Goal: Navigation & Orientation: Find specific page/section

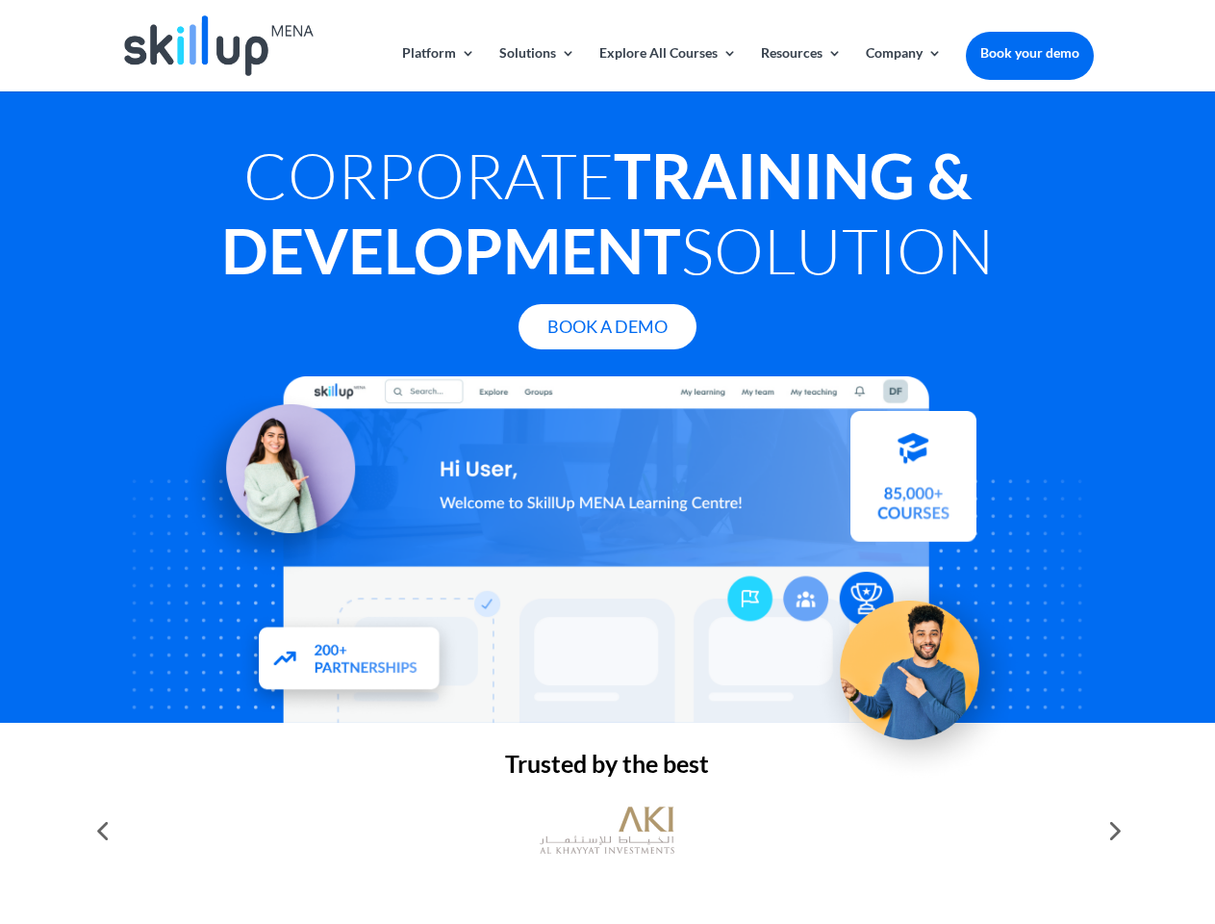
click at [607, 462] on div at bounding box center [607, 549] width 972 height 346
click at [536, 68] on link "Solutions" at bounding box center [537, 68] width 76 height 45
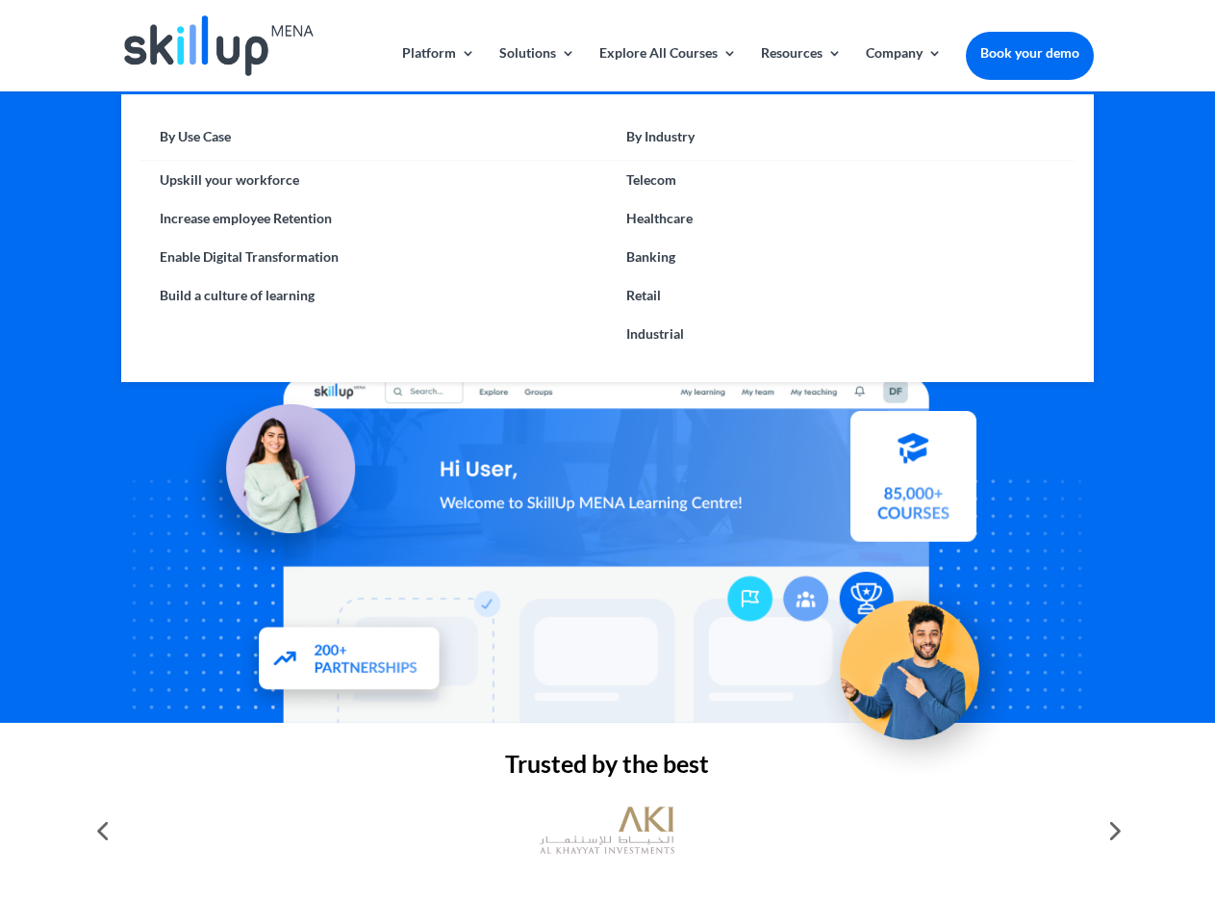
click at [667, 68] on link "Explore All Courses" at bounding box center [668, 68] width 138 height 45
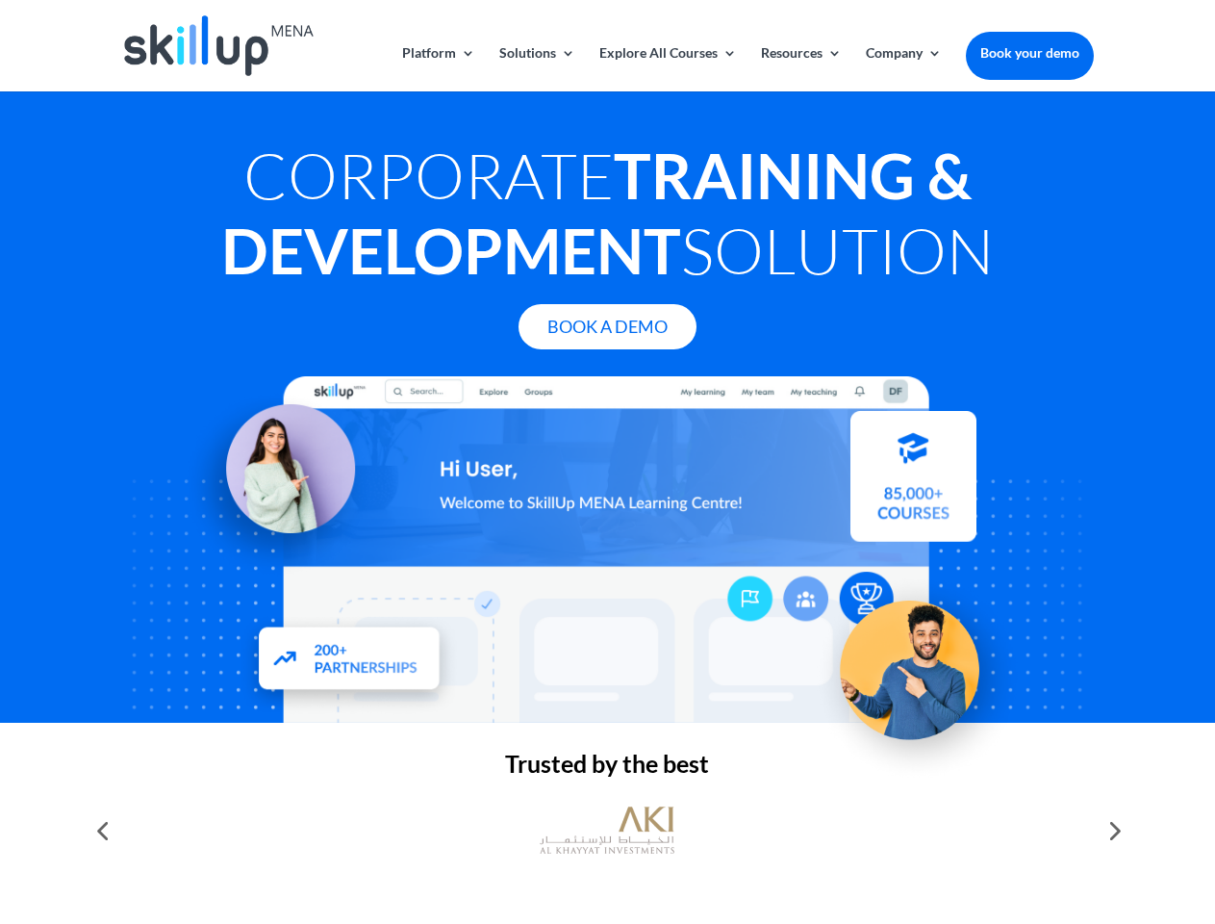
click at [799, 68] on link "Resources" at bounding box center [801, 68] width 81 height 45
click at [903, 68] on link "Company" at bounding box center [904, 68] width 76 height 45
click at [607, 830] on img at bounding box center [607, 830] width 135 height 67
